Goal: Check status: Check status

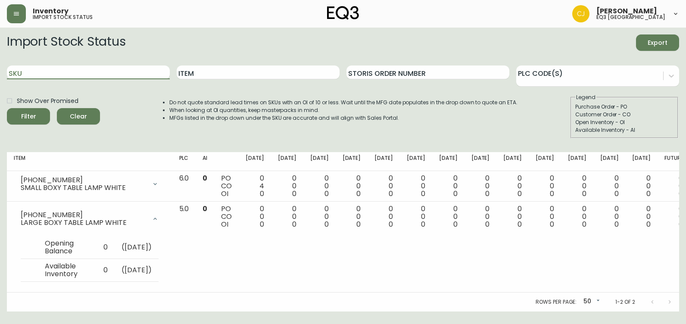
drag, startPoint x: 41, startPoint y: 79, endPoint x: -2, endPoint y: 75, distance: 43.2
click at [0, 75] on html "Inventory import stock status [PERSON_NAME] eq3 [GEOGRAPHIC_DATA] Import Stock …" at bounding box center [343, 155] width 686 height 311
paste input "[PHONE_NUMBER]"
type input "[PHONE_NUMBER]"
click at [7, 108] on button "Filter" at bounding box center [28, 116] width 43 height 16
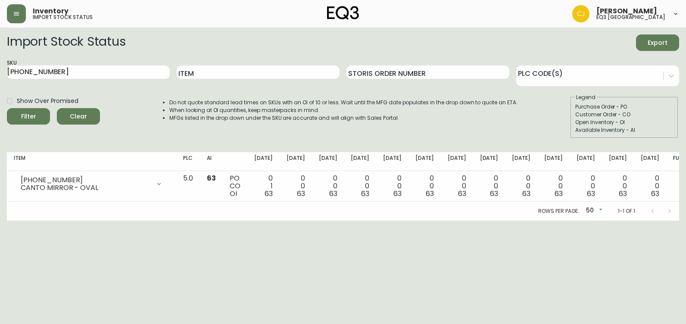
drag, startPoint x: 9, startPoint y: 277, endPoint x: 22, endPoint y: 246, distance: 32.9
click at [9, 221] on html "Inventory import stock status [PERSON_NAME] eq3 [GEOGRAPHIC_DATA] Import Stock …" at bounding box center [343, 110] width 686 height 221
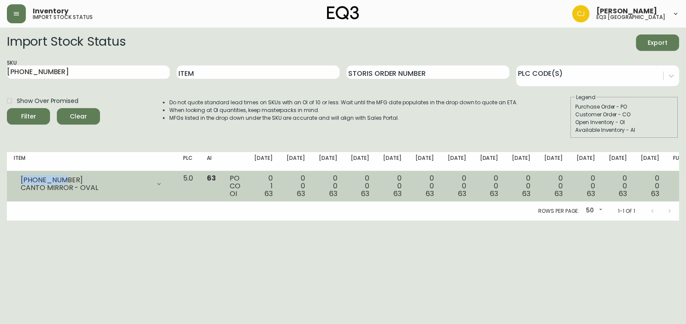
drag, startPoint x: 68, startPoint y: 180, endPoint x: 19, endPoint y: 182, distance: 49.1
click at [19, 182] on div "[PHONE_NUMBER] CANTO MIRROR - OVAL" at bounding box center [91, 183] width 155 height 19
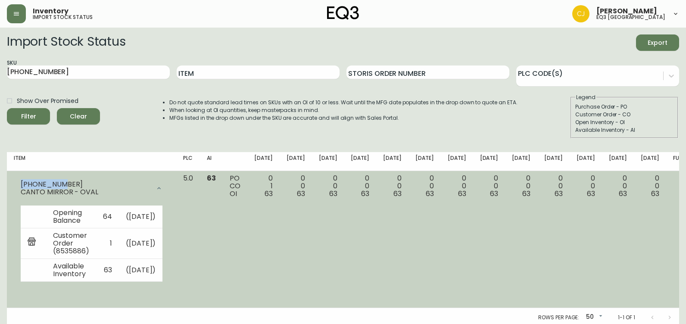
copy div "[PHONE_NUMBER]"
